Goal: Information Seeking & Learning: Learn about a topic

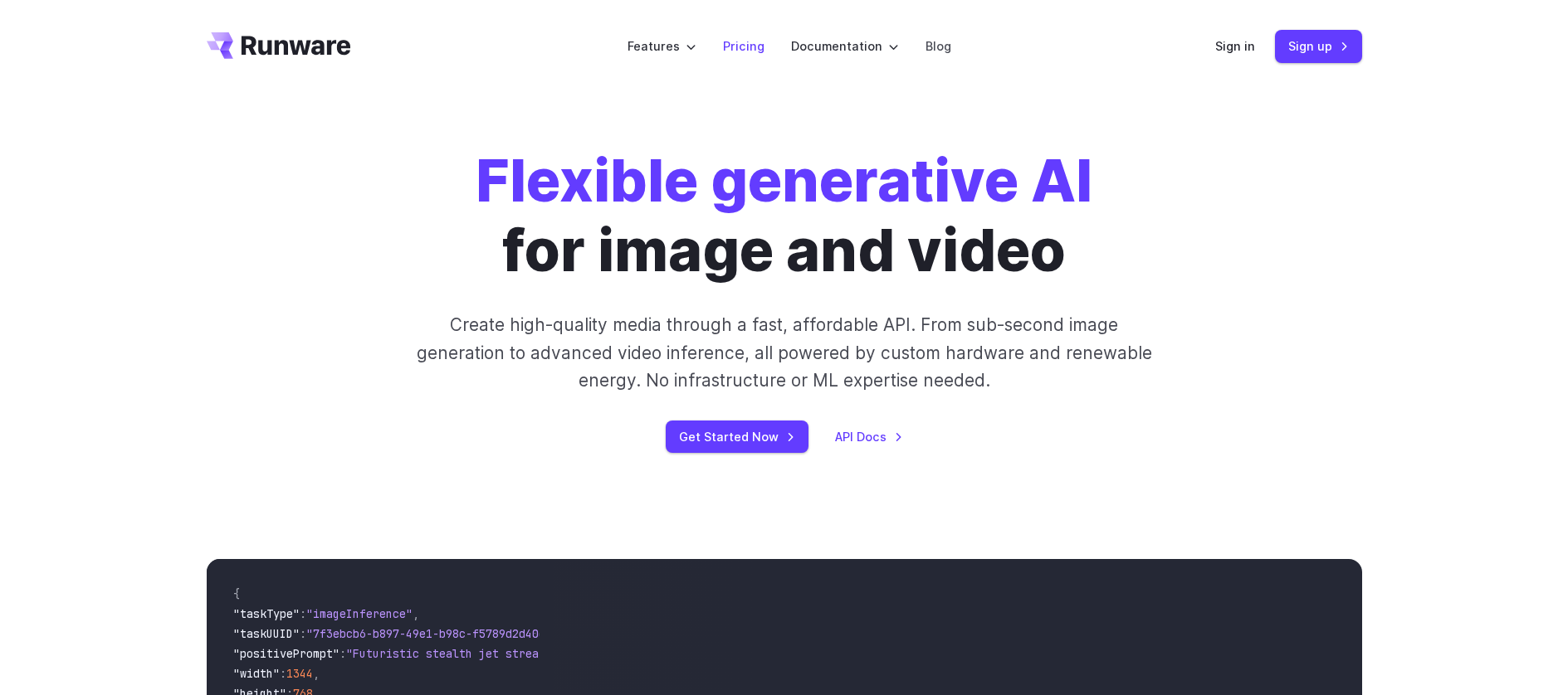
click at [759, 45] on link "Pricing" at bounding box center [743, 45] width 42 height 19
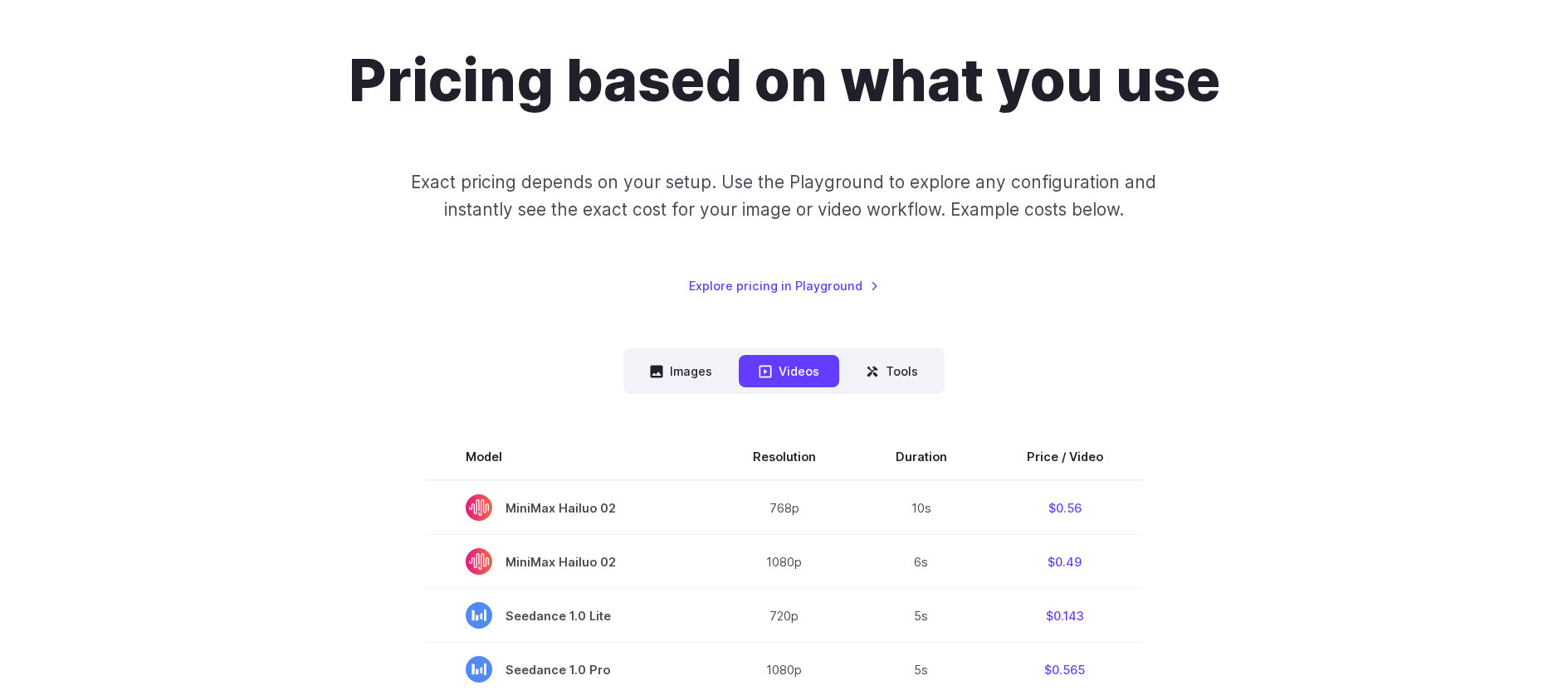
scroll to position [247, 0]
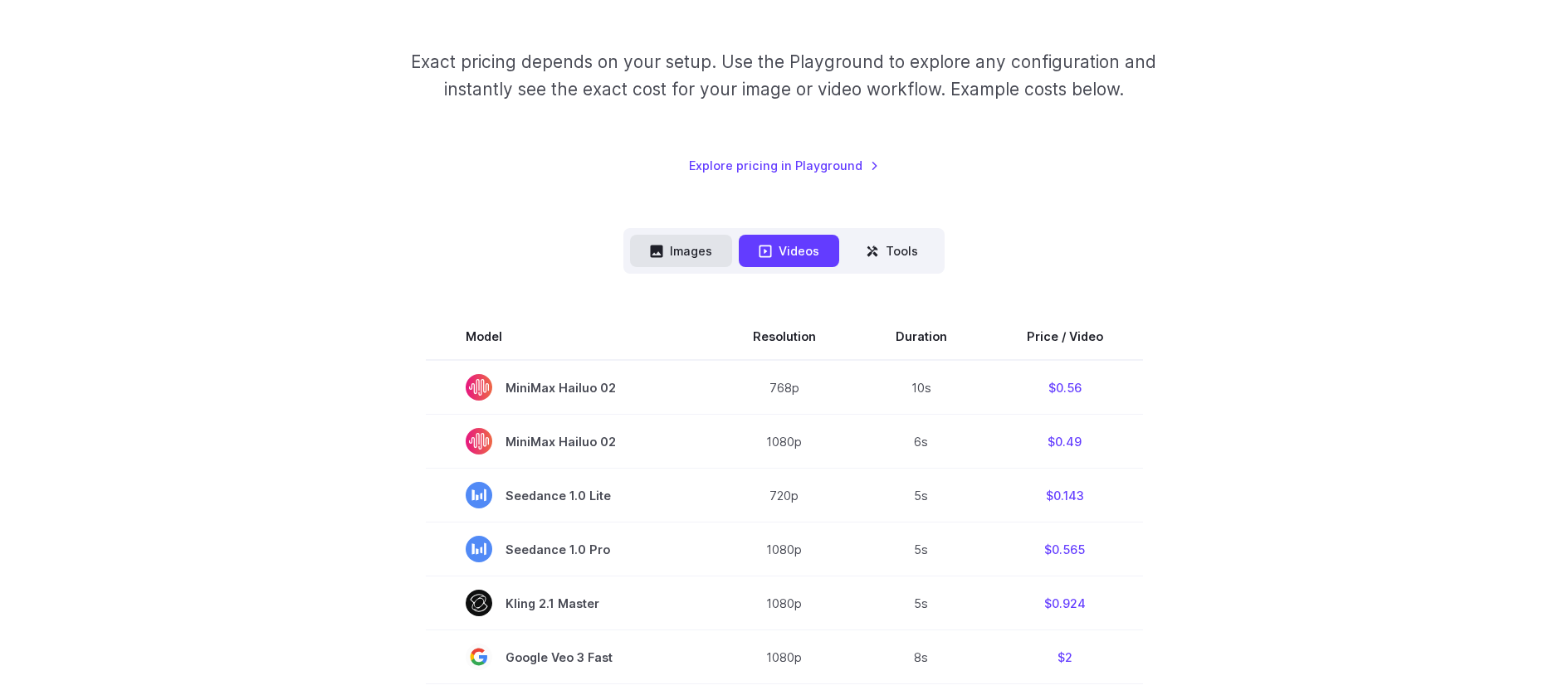
click at [685, 260] on button "Images" at bounding box center [681, 251] width 102 height 33
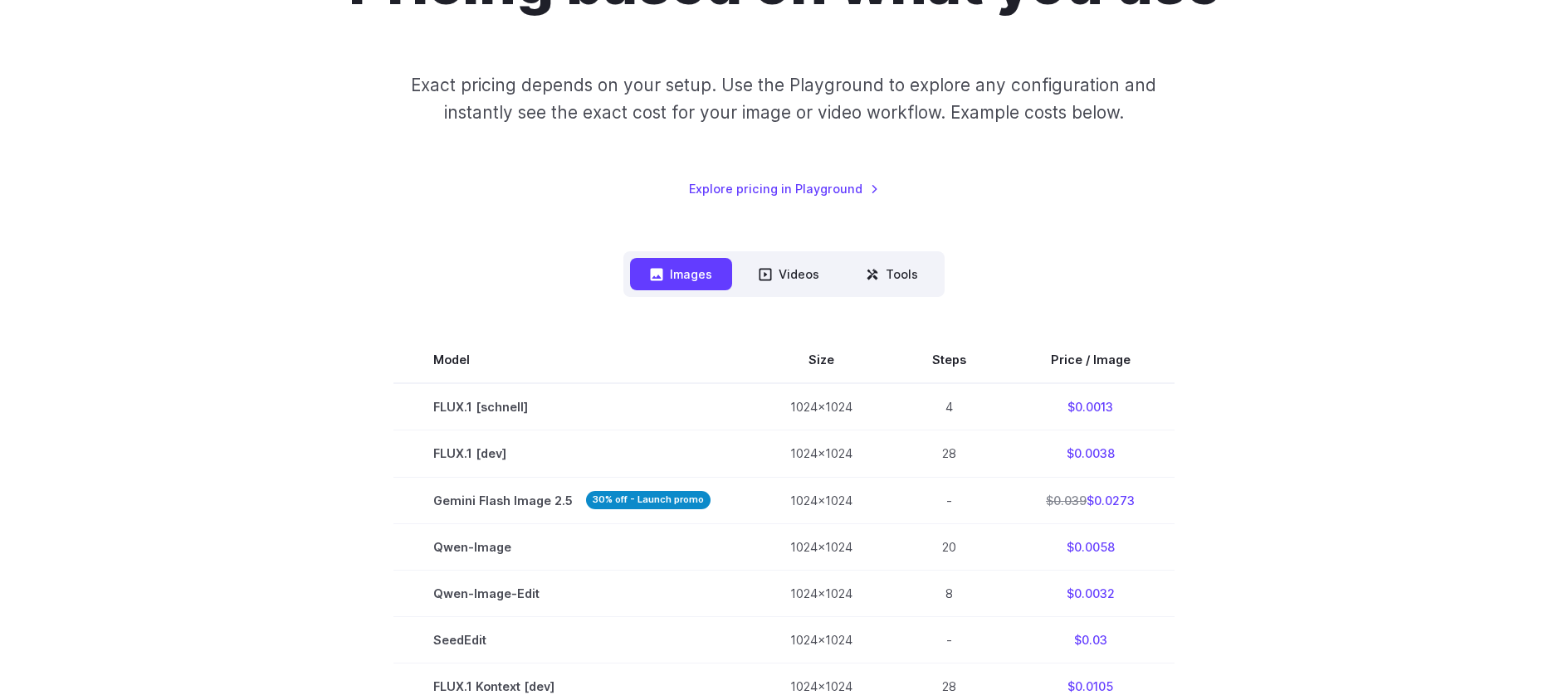
scroll to position [228, 0]
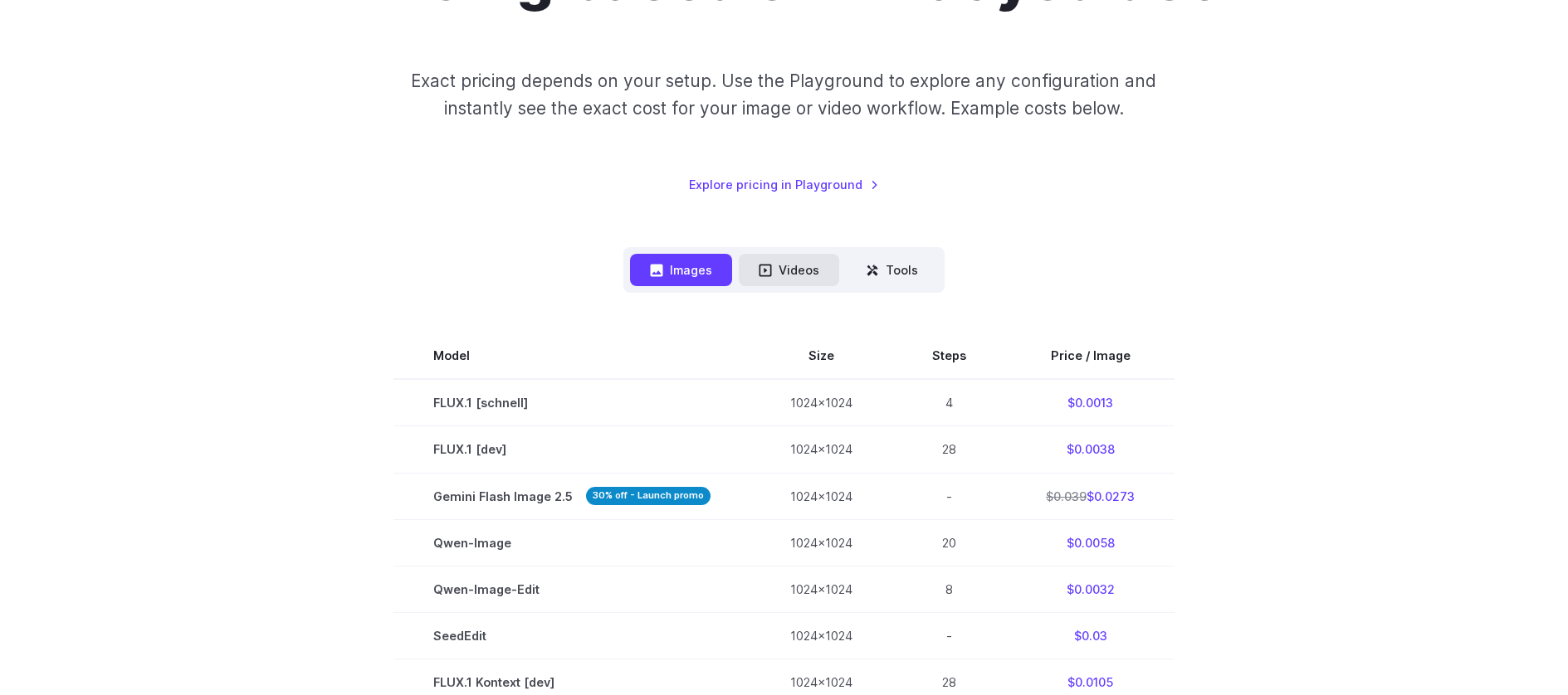
click at [808, 279] on button "Videos" at bounding box center [789, 270] width 100 height 33
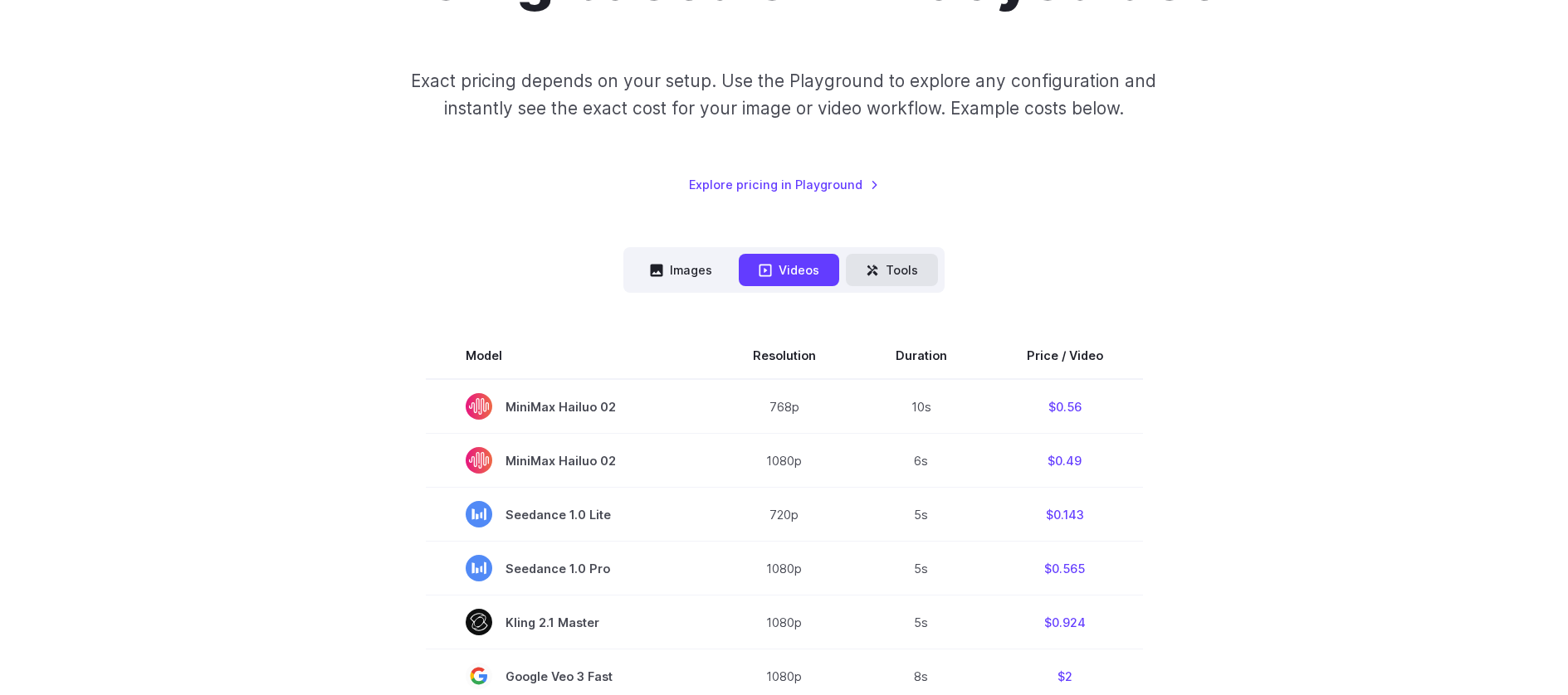
click at [898, 272] on button "Tools" at bounding box center [892, 270] width 92 height 33
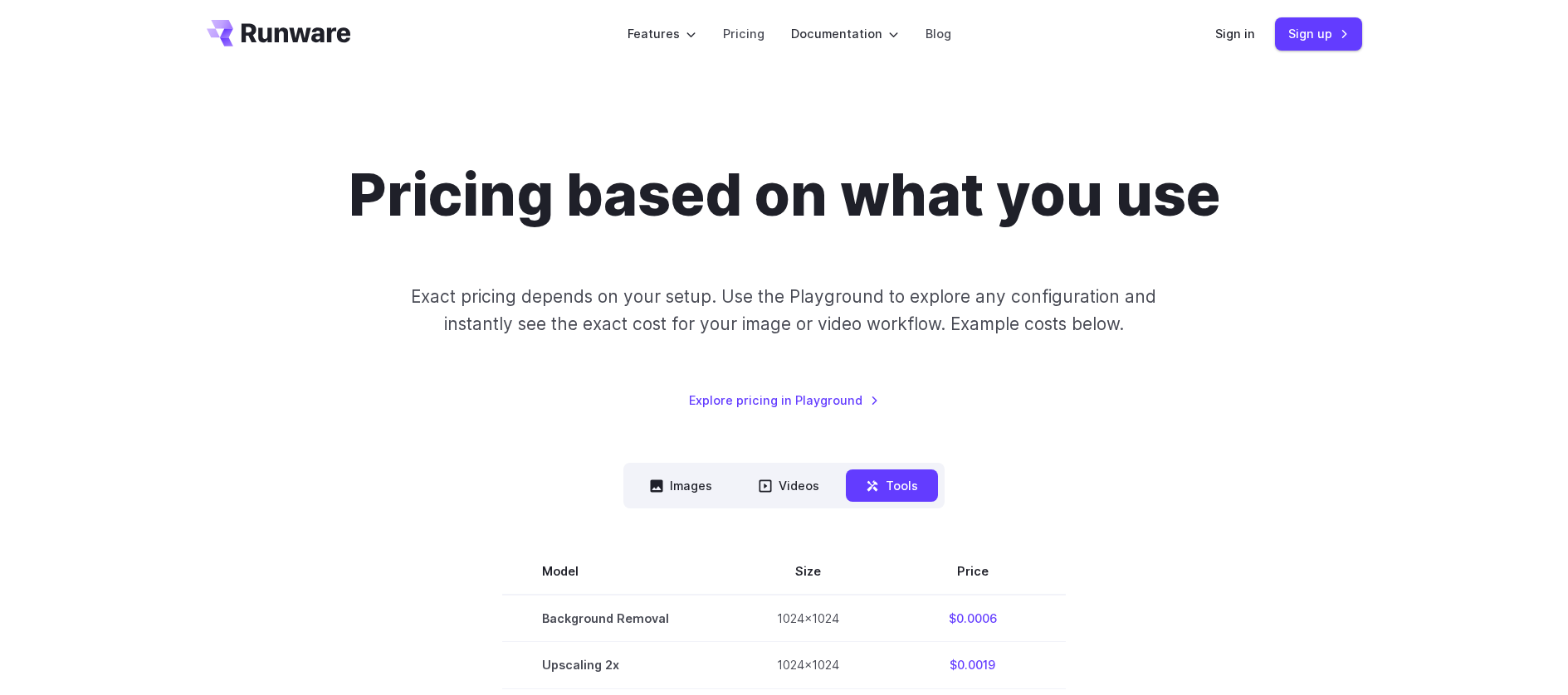
scroll to position [15, 0]
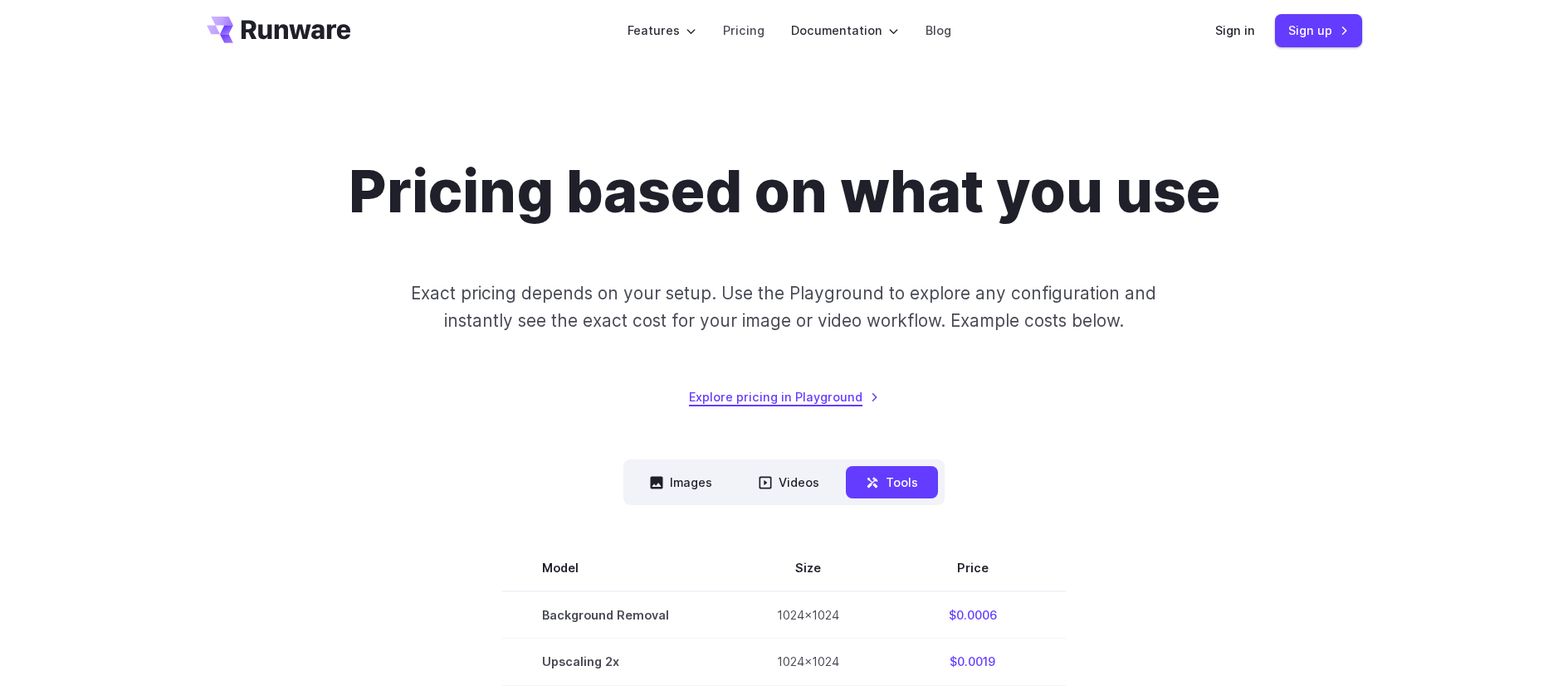
click at [826, 402] on link "Explore pricing in Playground" at bounding box center [784, 397] width 190 height 19
